Goal: Navigation & Orientation: Find specific page/section

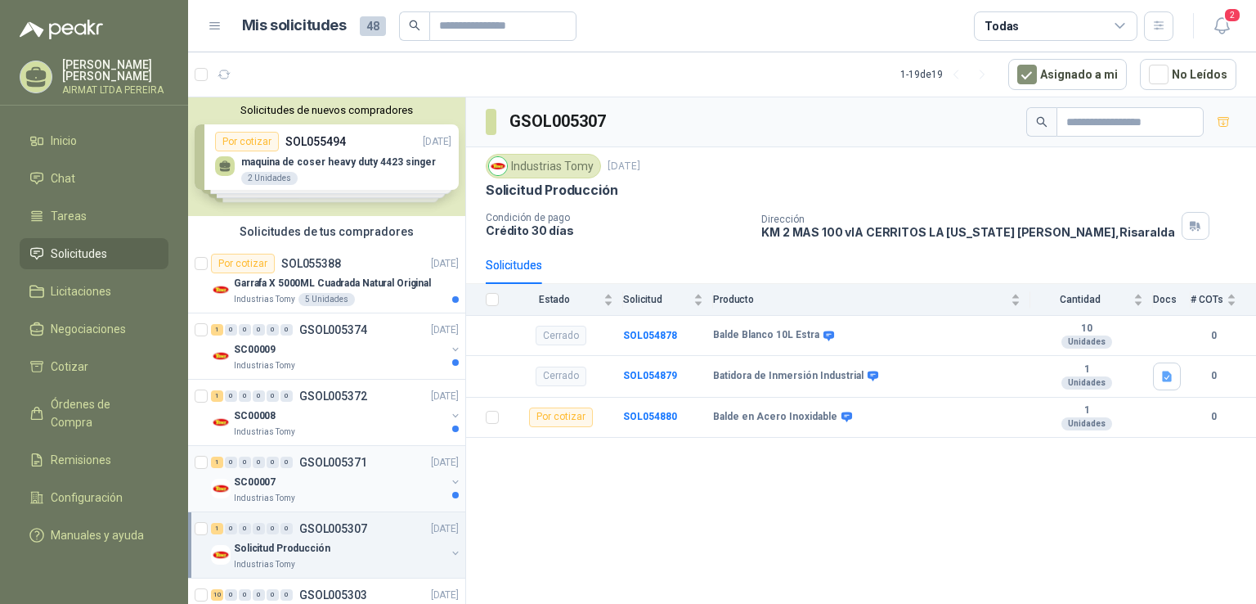
click at [389, 476] on div "SC00007" at bounding box center [340, 482] width 212 height 20
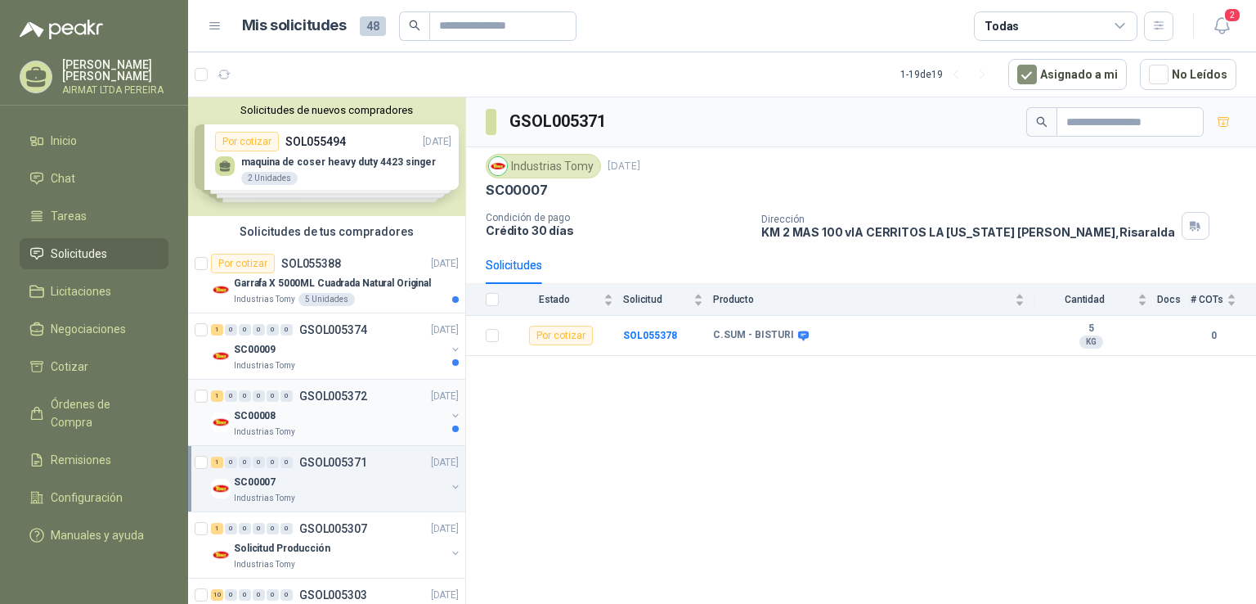
click at [379, 420] on div "SC00008" at bounding box center [340, 416] width 212 height 20
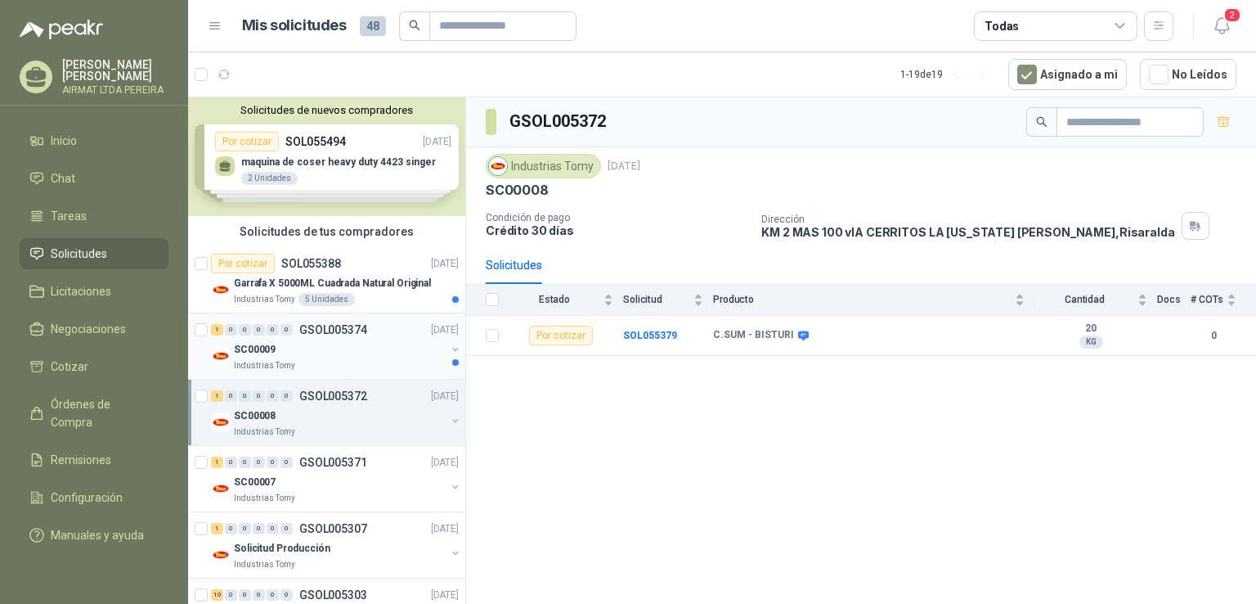
click at [370, 360] on div "Industrias Tomy" at bounding box center [340, 365] width 212 height 13
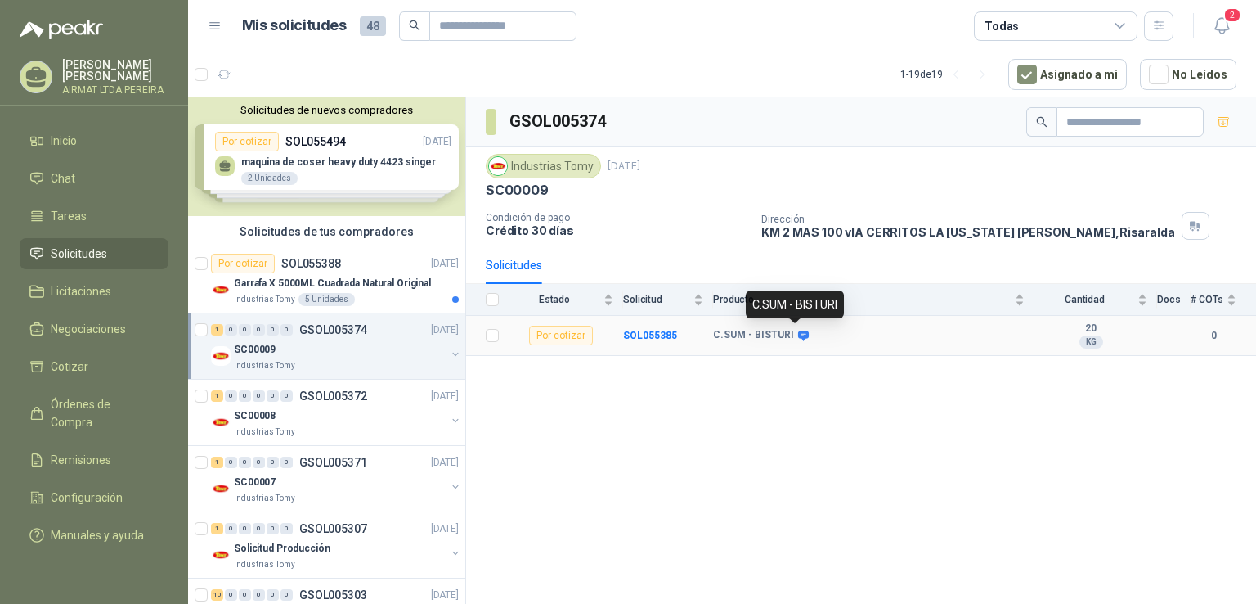
click at [798, 330] on icon at bounding box center [803, 335] width 11 height 10
click at [387, 482] on div "SC00007" at bounding box center [340, 482] width 212 height 20
